Goal: Feedback & Contribution: Contribute content

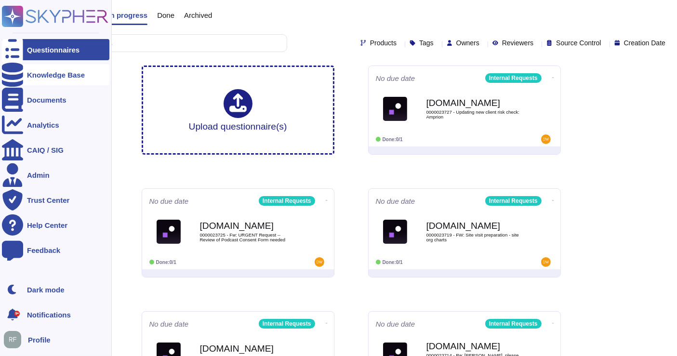
click at [47, 79] on div "Knowledge Base" at bounding box center [55, 74] width 107 height 21
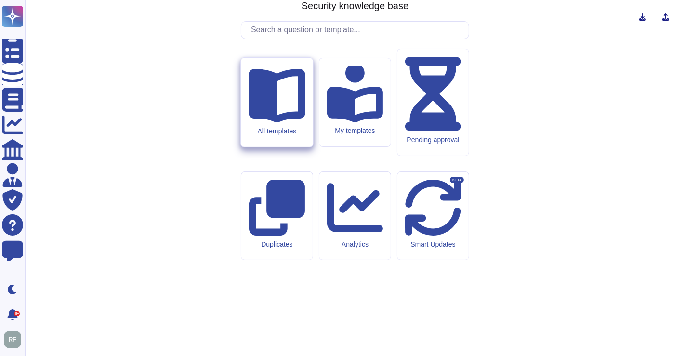
click at [268, 147] on div "All templates" at bounding box center [277, 102] width 72 height 89
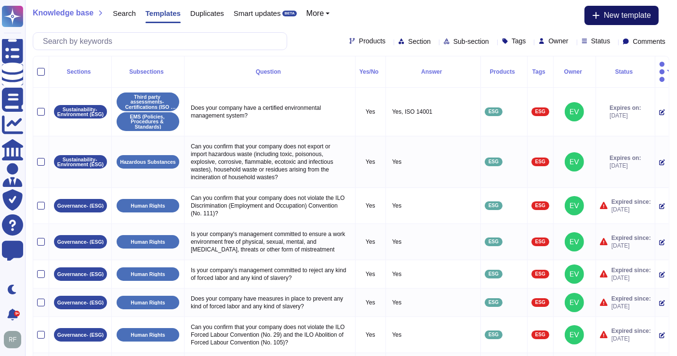
click at [604, 21] on button "New template" at bounding box center [621, 15] width 74 height 19
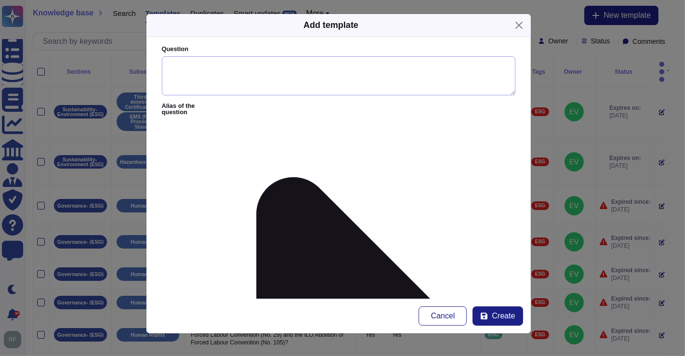
click at [244, 65] on textarea "Question" at bounding box center [338, 75] width 353 height 39
type textarea "E"
type textarea "What is a FinCEN ID and can it be shared?"
drag, startPoint x: 201, startPoint y: 137, endPoint x: 261, endPoint y: 134, distance: 59.8
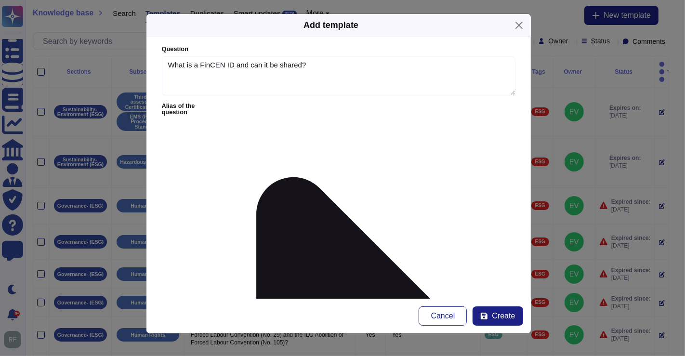
paste textarea "FinCEN ID is a unique ID number used by many individuals who work in the U.S. f…"
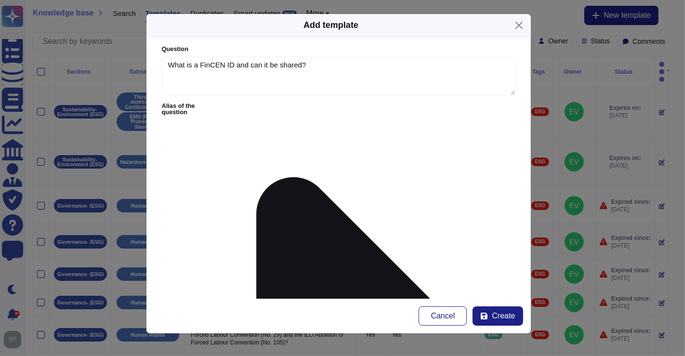
type textarea "Loremips: Dolo sitametc adip elitseddoe te incidid u LabORE ET. Dolo magnaali e…"
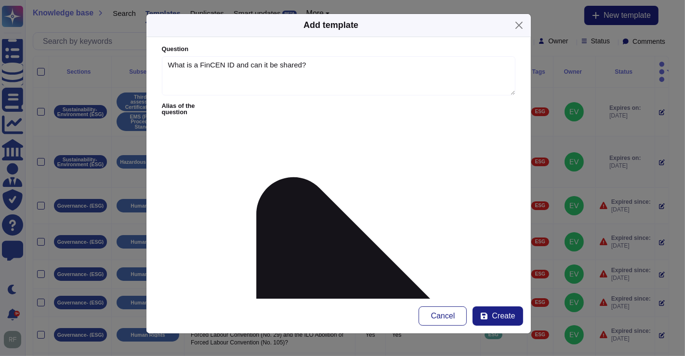
click at [405, 191] on div at bounding box center [404, 192] width 8 height 8
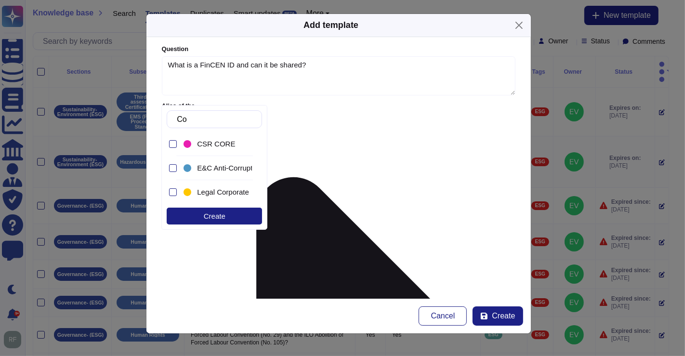
type input "Corp"
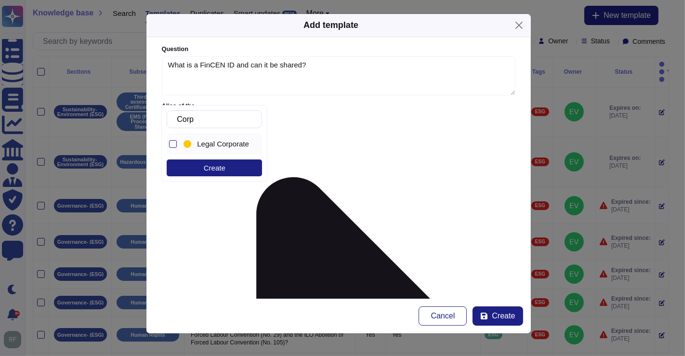
click at [203, 143] on span "Legal Corporate" at bounding box center [223, 144] width 52 height 9
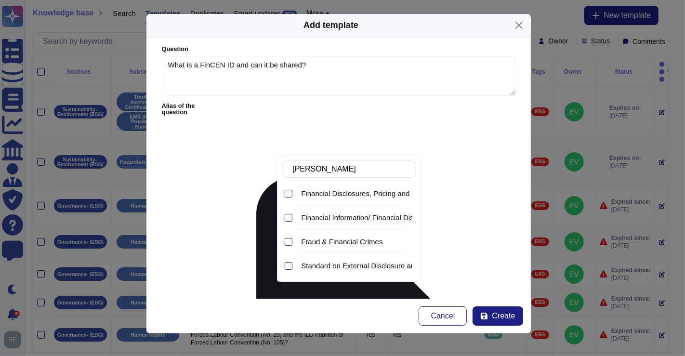
type input "Financ"
click at [377, 195] on span "Financial Disclosures, Pricing and Fee Arrangements Policy" at bounding box center [396, 193] width 191 height 9
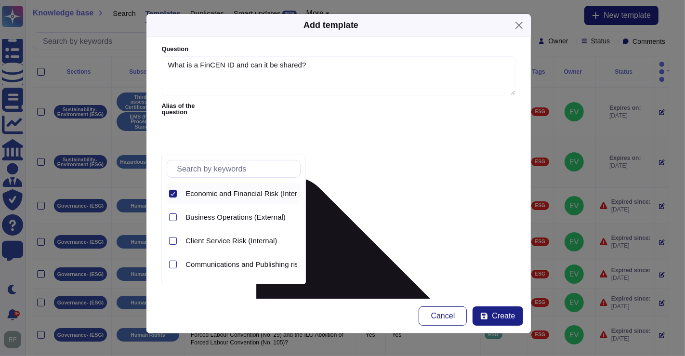
click at [172, 194] on icon at bounding box center [172, 193] width 5 height 5
click at [173, 194] on div at bounding box center [173, 194] width 8 height 8
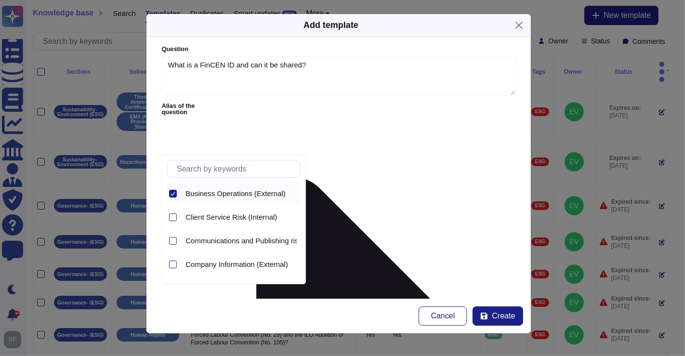
click at [170, 192] on icon at bounding box center [172, 193] width 5 height 5
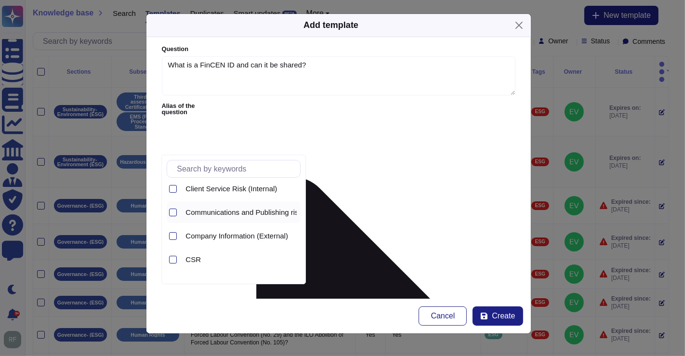
scroll to position [29, 0]
click at [172, 235] on div at bounding box center [173, 236] width 8 height 8
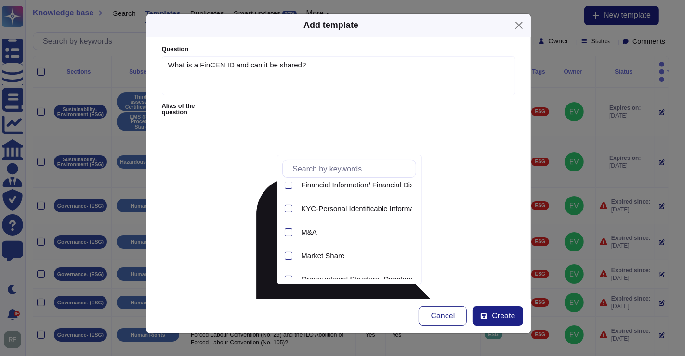
scroll to position [151, 0]
click at [325, 209] on span "KYC-Personal Identificable Information" at bounding box center [363, 208] width 124 height 9
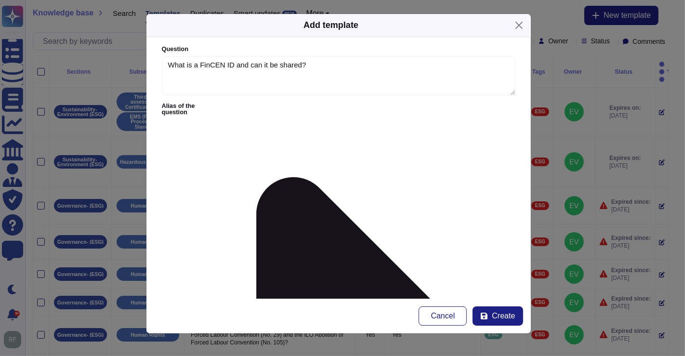
click at [484, 315] on icon at bounding box center [484, 316] width 8 height 8
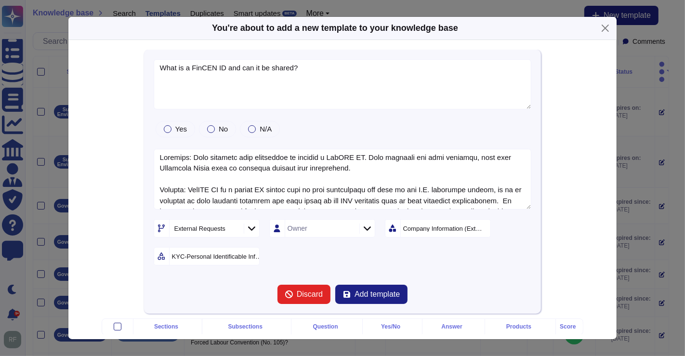
type textarea "What is a FinCEN ID and can it be shared?"
type textarea "Loremips: Dolo sitametc adip elitseddoe te incidid u LabORE ET. Dolo magnaali e…"
click at [362, 291] on span "Add template" at bounding box center [376, 294] width 45 height 8
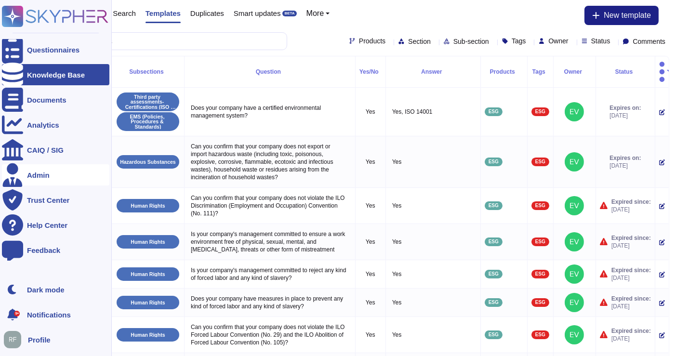
click at [42, 181] on div "Admin" at bounding box center [55, 174] width 107 height 21
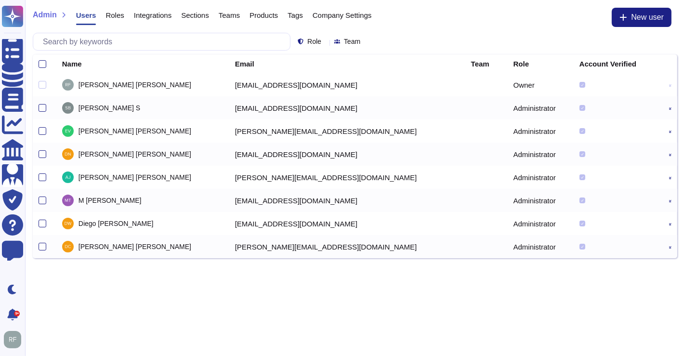
click at [194, 15] on span "Sections" at bounding box center [195, 15] width 28 height 7
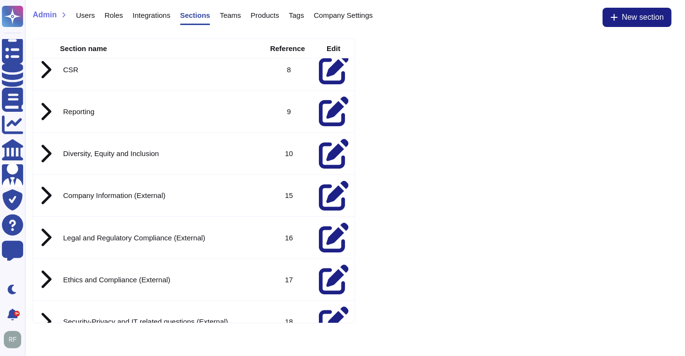
scroll to position [93, 0]
click at [44, 185] on icon at bounding box center [45, 195] width 13 height 20
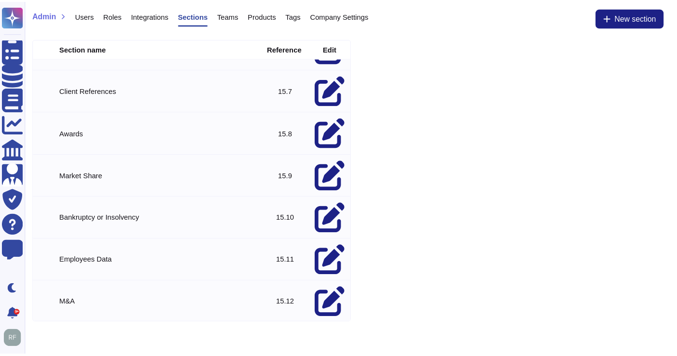
scroll to position [496, 0]
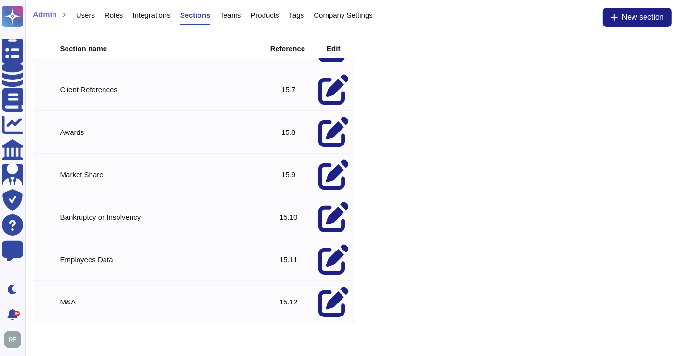
click at [325, 329] on icon at bounding box center [333, 344] width 30 height 30
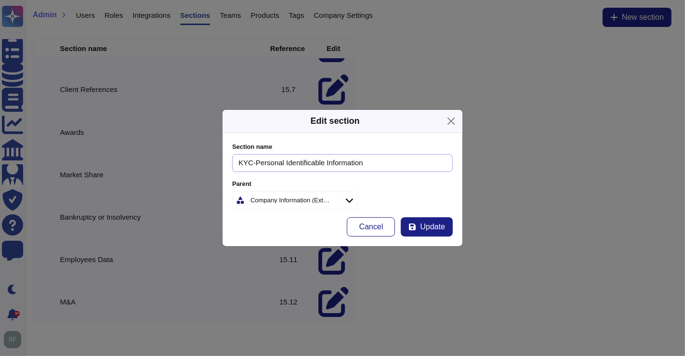
click at [307, 167] on input "KYC-Personal Identificable Information" at bounding box center [342, 163] width 221 height 18
click at [347, 217] on button "Cancel" at bounding box center [371, 226] width 48 height 19
type input "KYC-Personal Identificable Information"
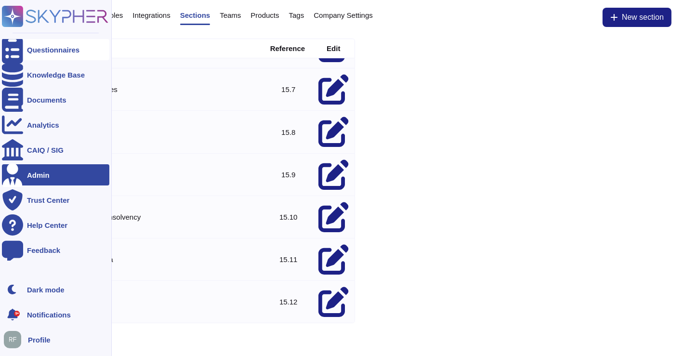
click at [11, 44] on div at bounding box center [12, 49] width 21 height 21
